Goal: Check status

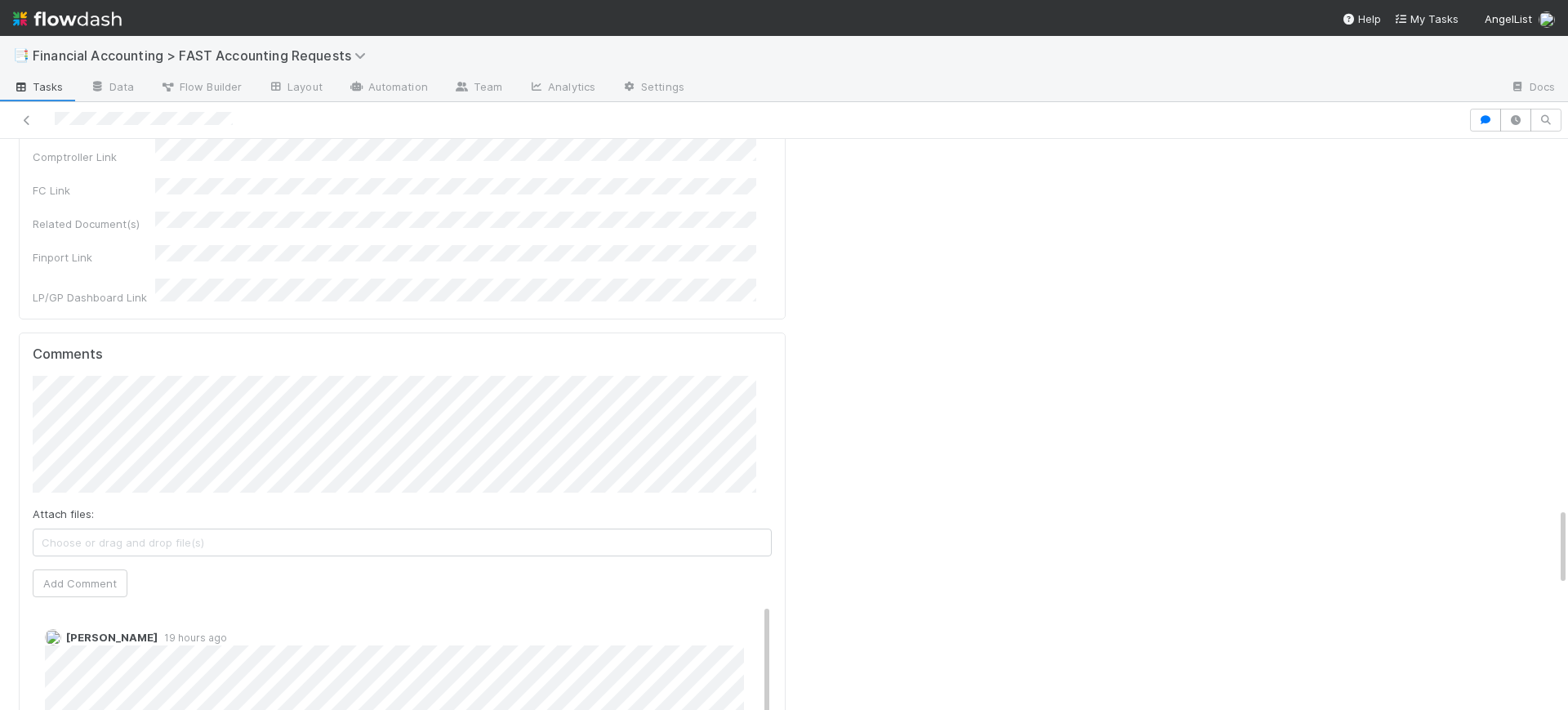
drag, startPoint x: 750, startPoint y: 375, endPoint x: 770, endPoint y: 277, distance: 100.0
drag, startPoint x: 1545, startPoint y: 531, endPoint x: 1542, endPoint y: 498, distance: 33.1
click at [1567, 533] on div at bounding box center [1568, 424] width 1 height 571
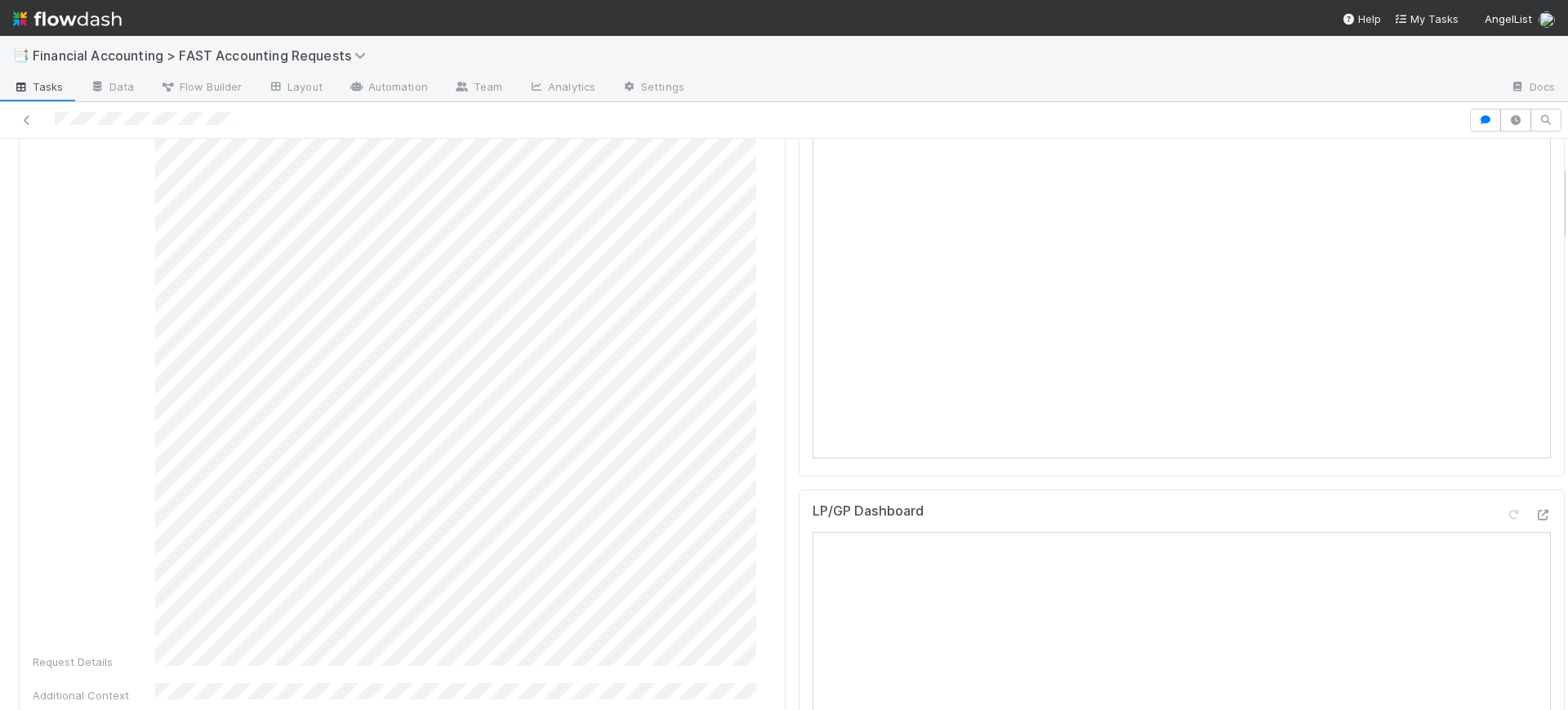
scroll to position [192, 0]
drag, startPoint x: 1548, startPoint y: 536, endPoint x: 1567, endPoint y: 195, distance: 341.5
click at [1567, 195] on div "📑 Financial Accounting > FAST Accounting Requests Tasks Data Flow Builder Layou…" at bounding box center [784, 373] width 1568 height 674
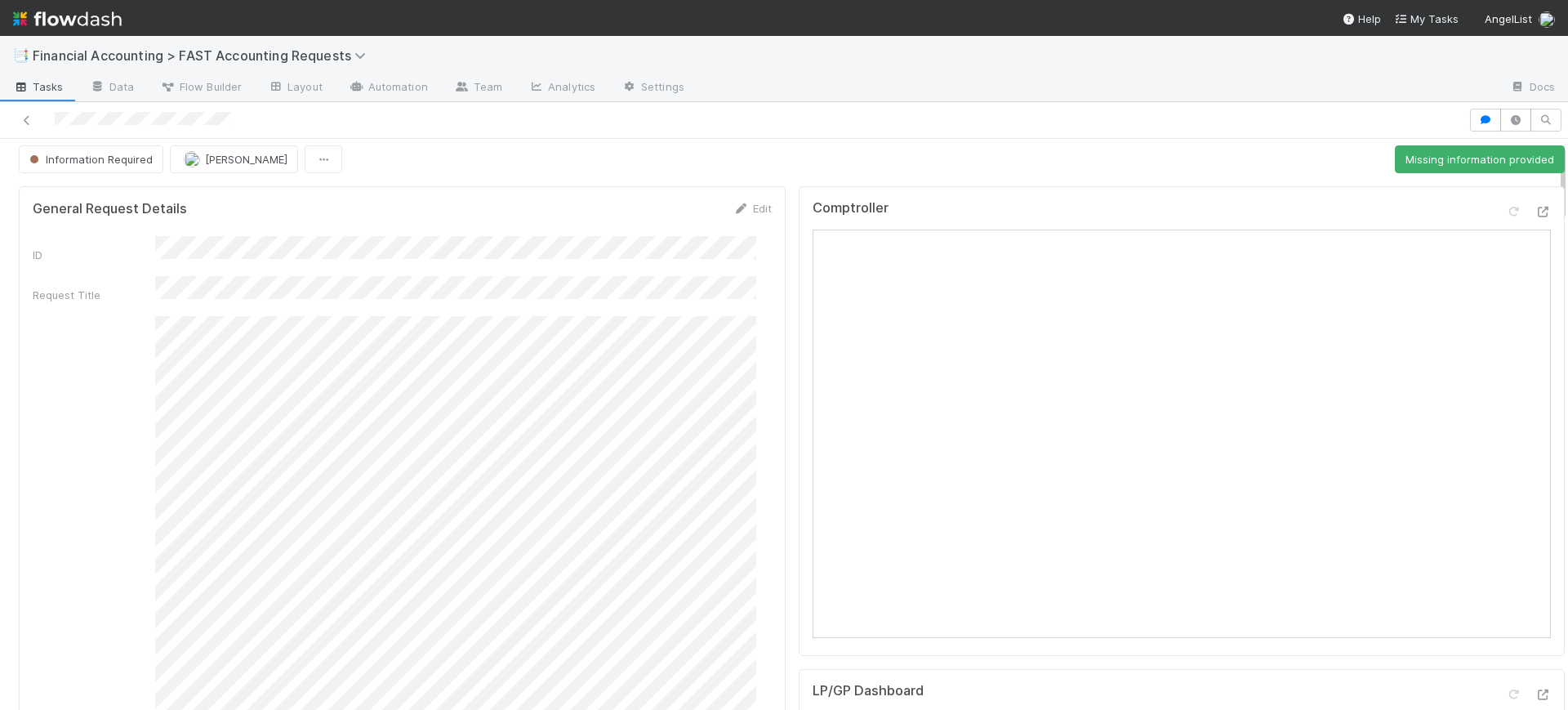
scroll to position [0, 0]
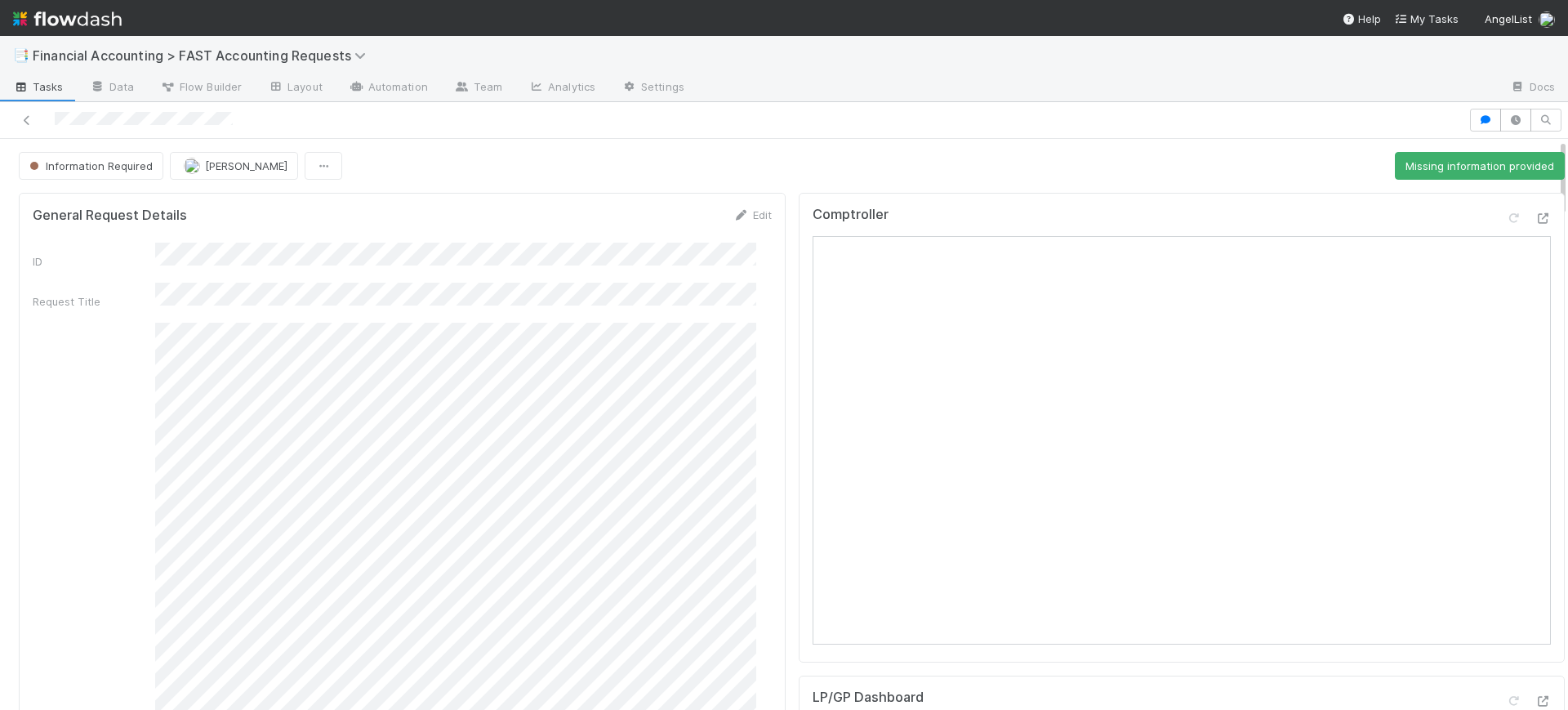
drag, startPoint x: 1546, startPoint y: 212, endPoint x: 1548, endPoint y: 169, distance: 43.0
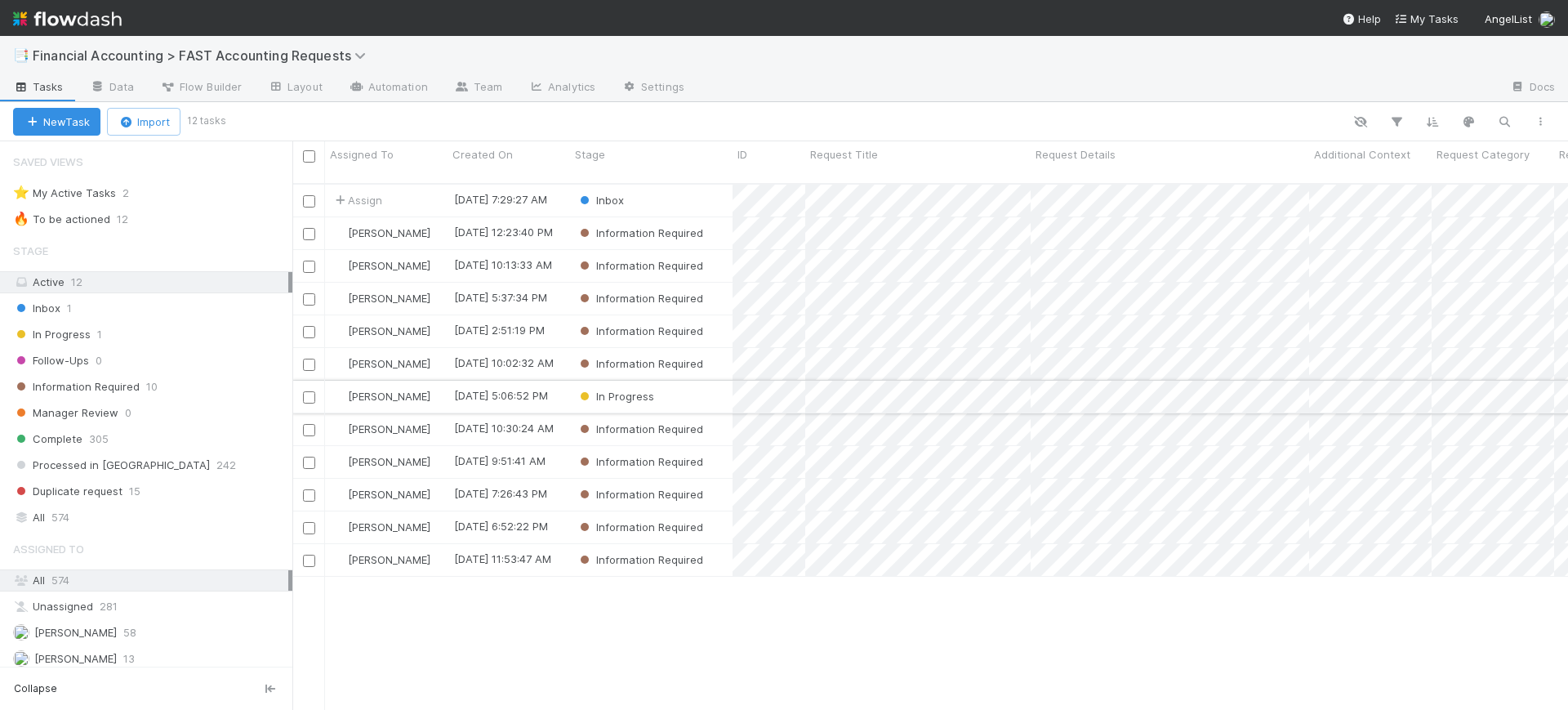
scroll to position [524, 1260]
